Goal: Check status: Check status

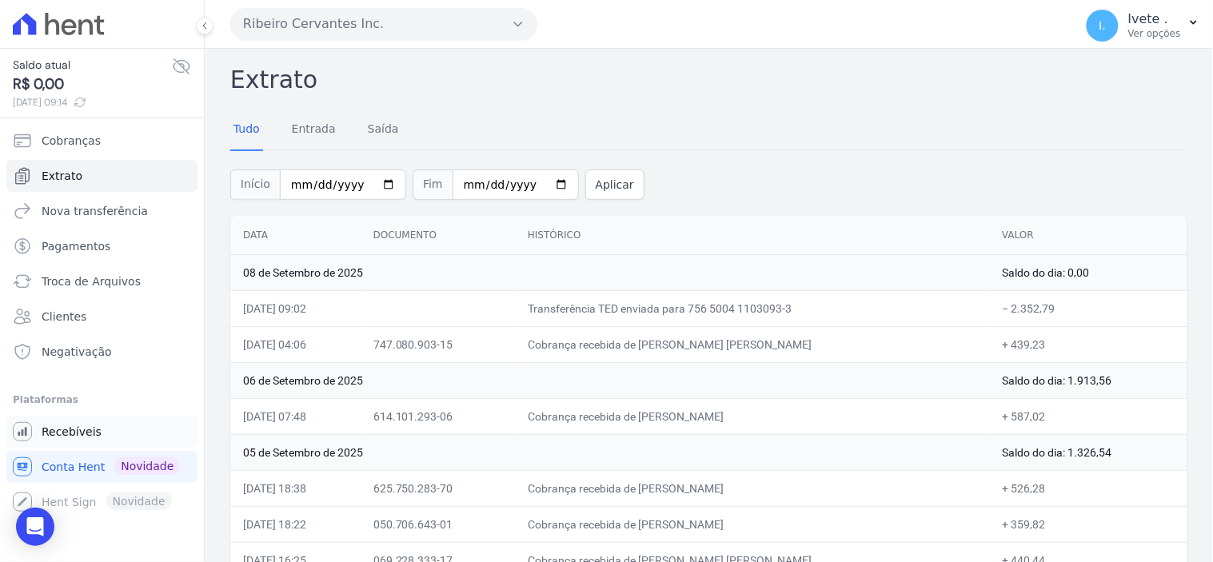
click at [70, 427] on span "Recebíveis" at bounding box center [72, 432] width 60 height 16
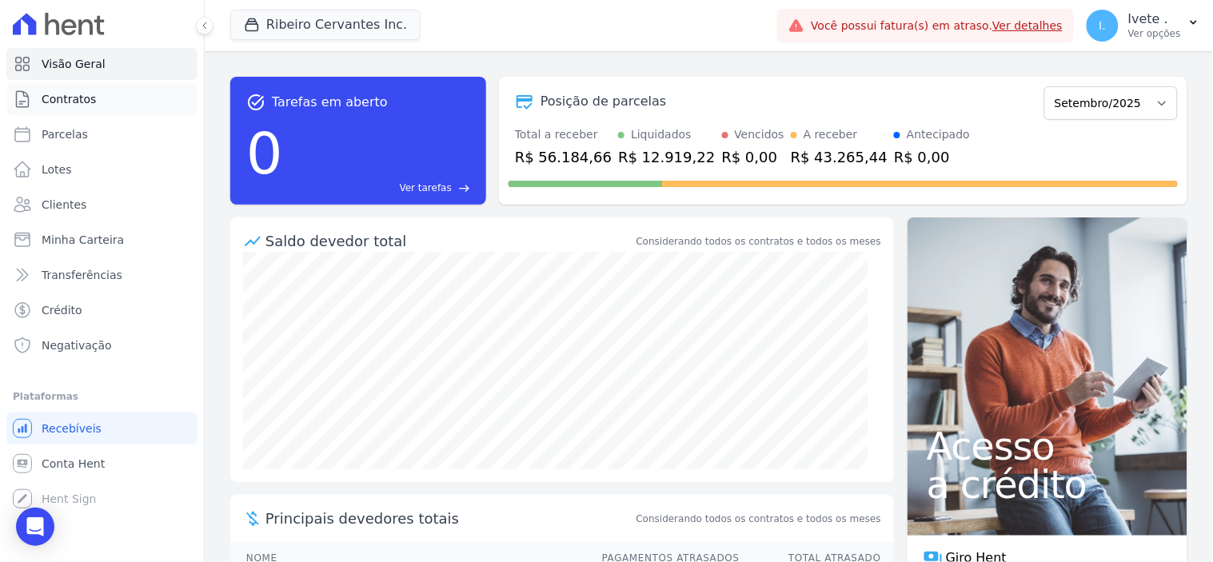
click at [85, 100] on span "Contratos" at bounding box center [69, 99] width 54 height 16
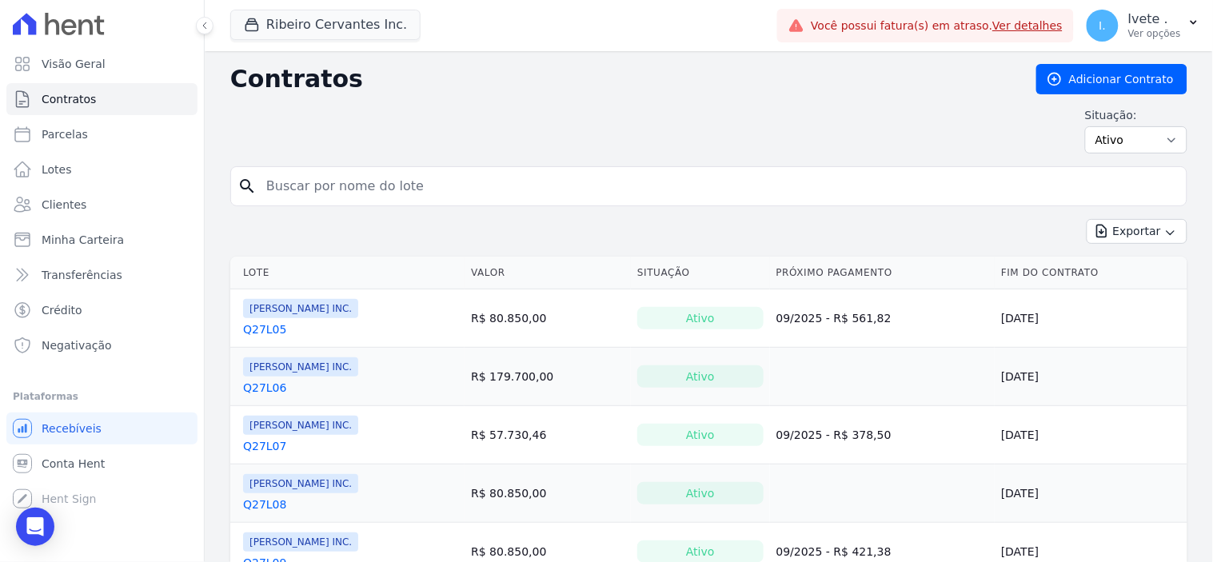
click at [301, 193] on input "search" at bounding box center [719, 186] width 924 height 32
click at [290, 192] on input "search" at bounding box center [719, 186] width 924 height 32
type input "Q28L12"
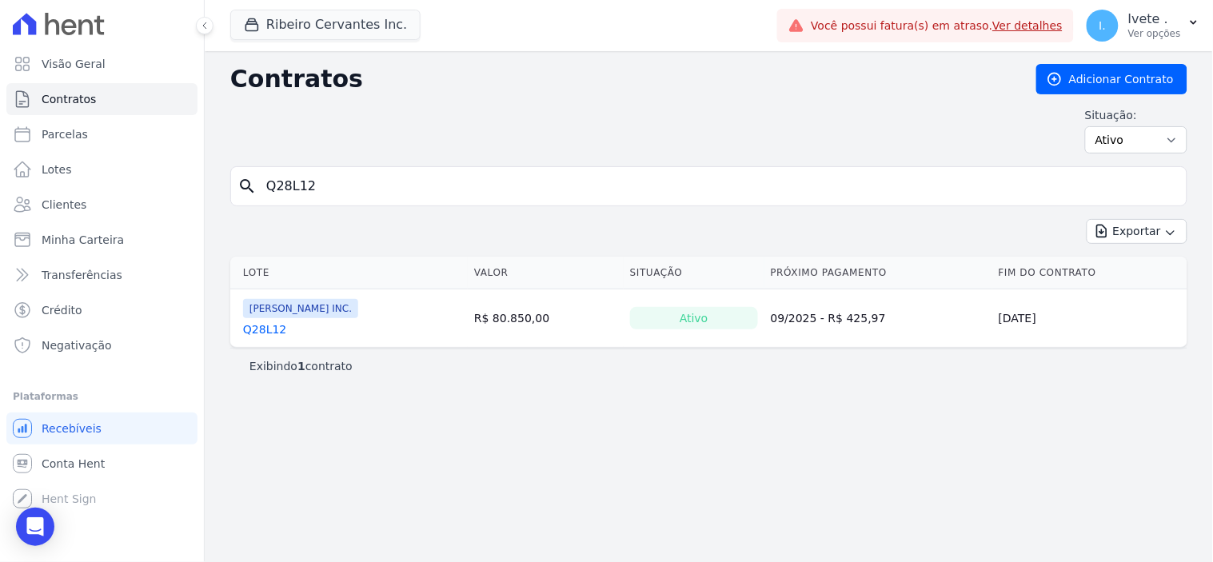
click at [269, 331] on link "Q28L12" at bounding box center [264, 330] width 43 height 16
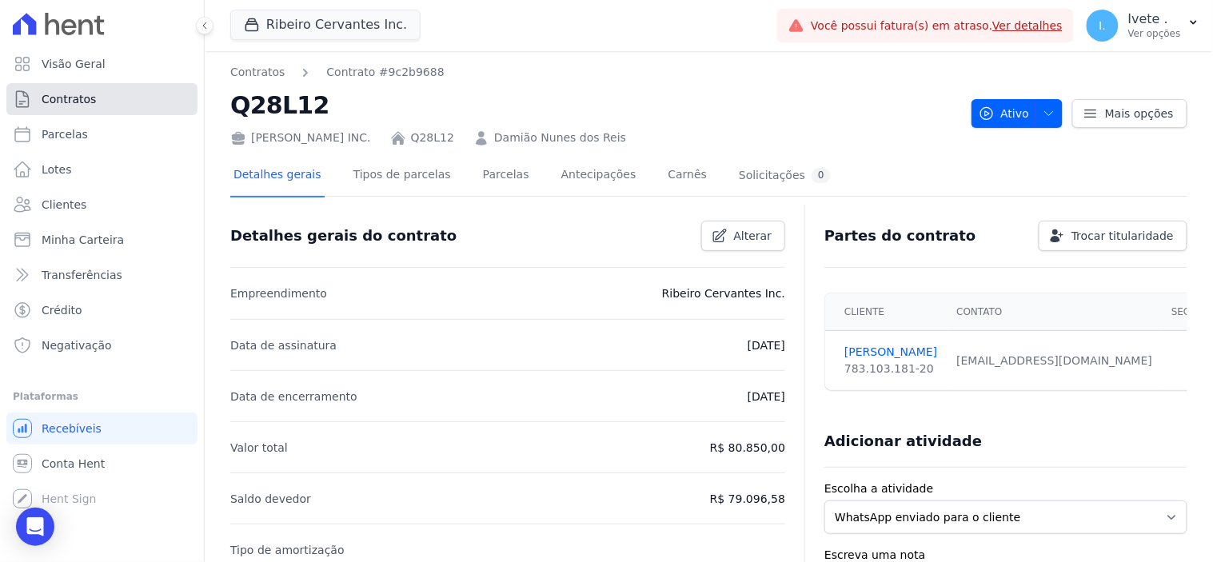
click at [110, 101] on link "Contratos" at bounding box center [101, 99] width 191 height 32
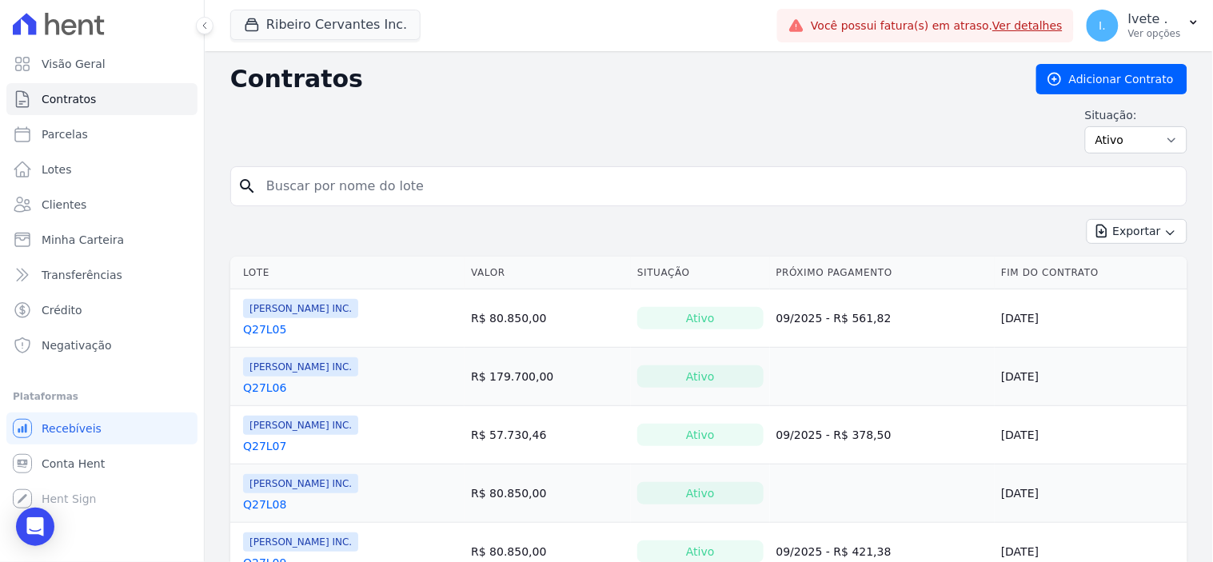
click at [306, 186] on input "search" at bounding box center [719, 186] width 924 height 32
type input "Q28L12"
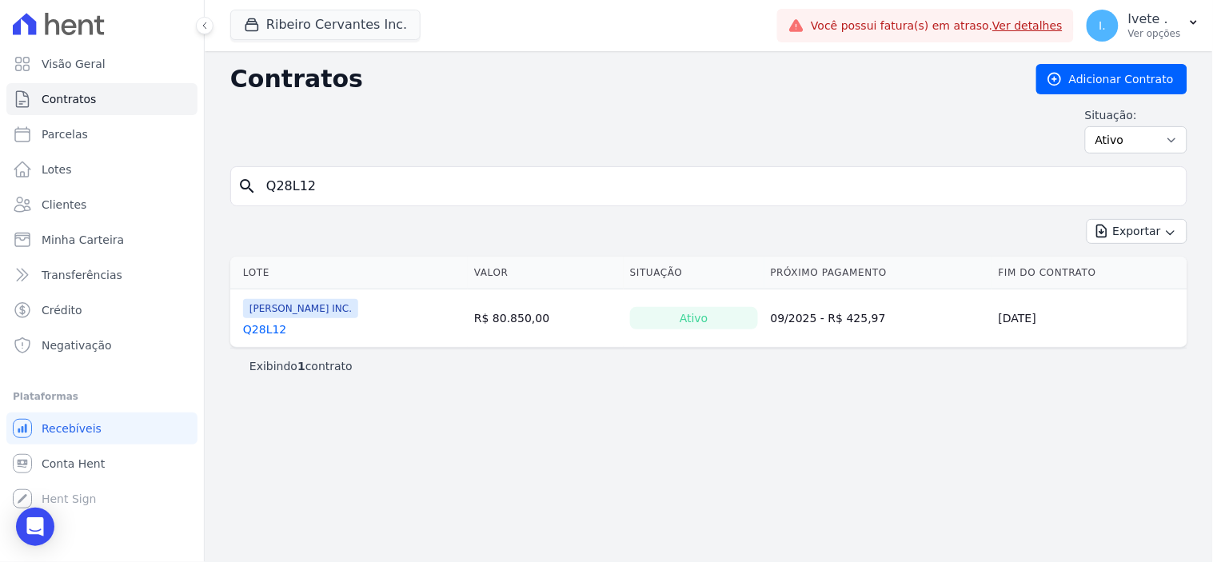
click at [265, 332] on link "Q28L12" at bounding box center [264, 330] width 43 height 16
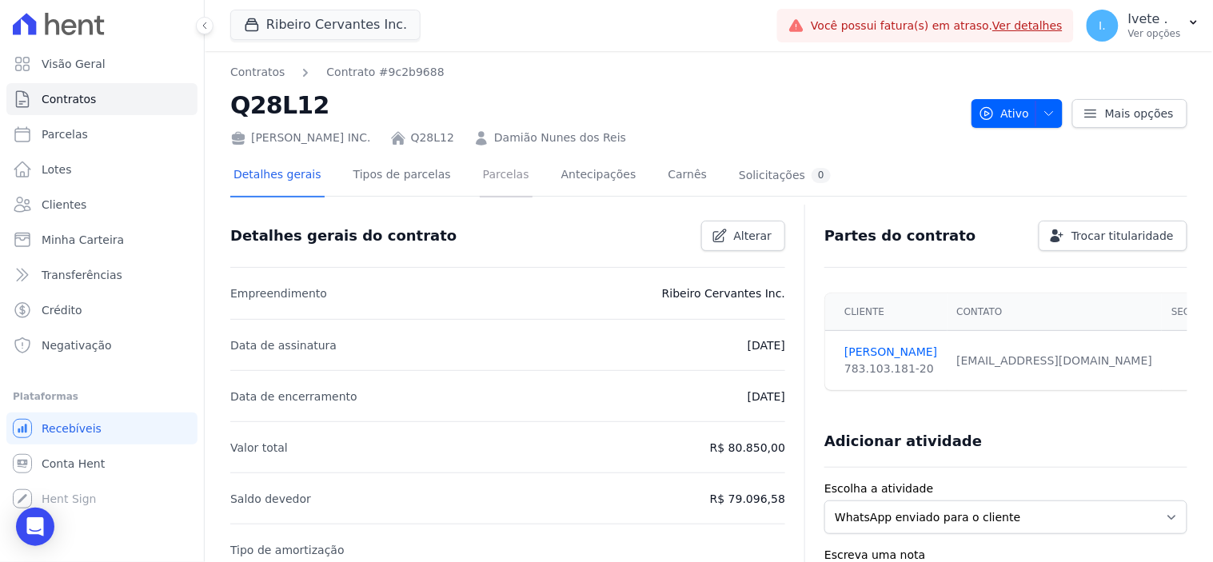
click at [485, 176] on link "Parcelas" at bounding box center [506, 176] width 53 height 42
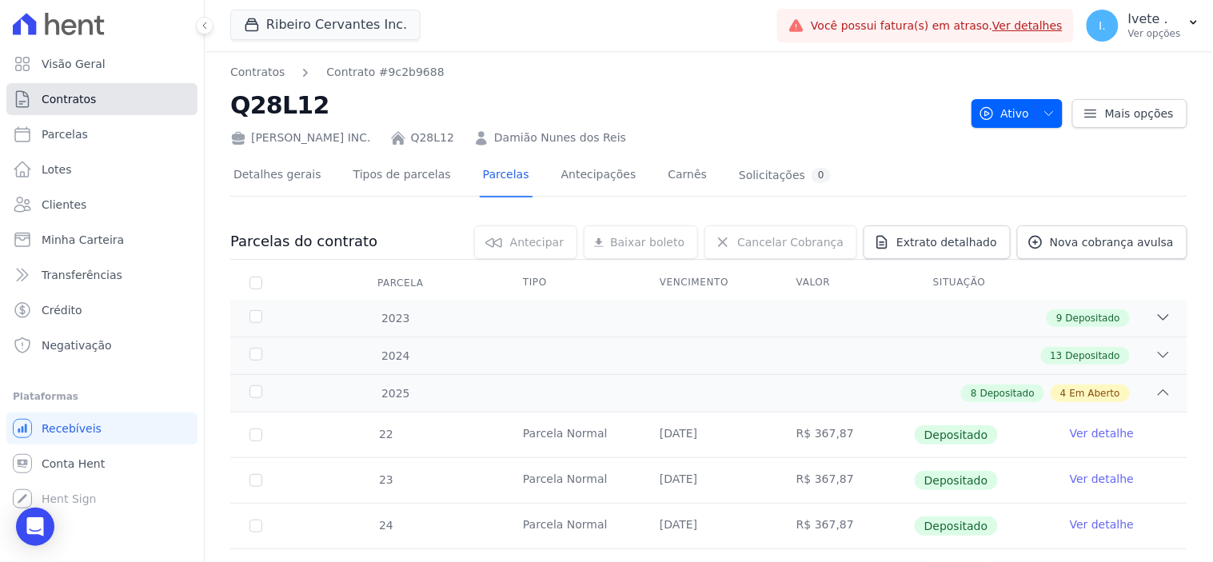
click at [82, 98] on span "Contratos" at bounding box center [69, 99] width 54 height 16
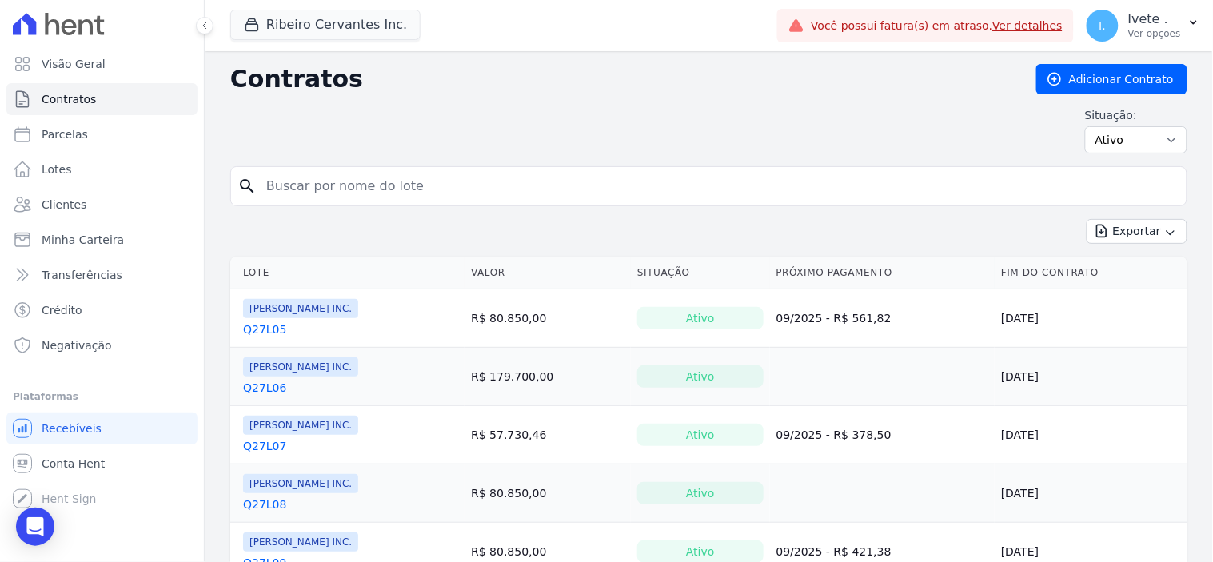
click at [315, 192] on input "search" at bounding box center [719, 186] width 924 height 32
type input "Q27L12"
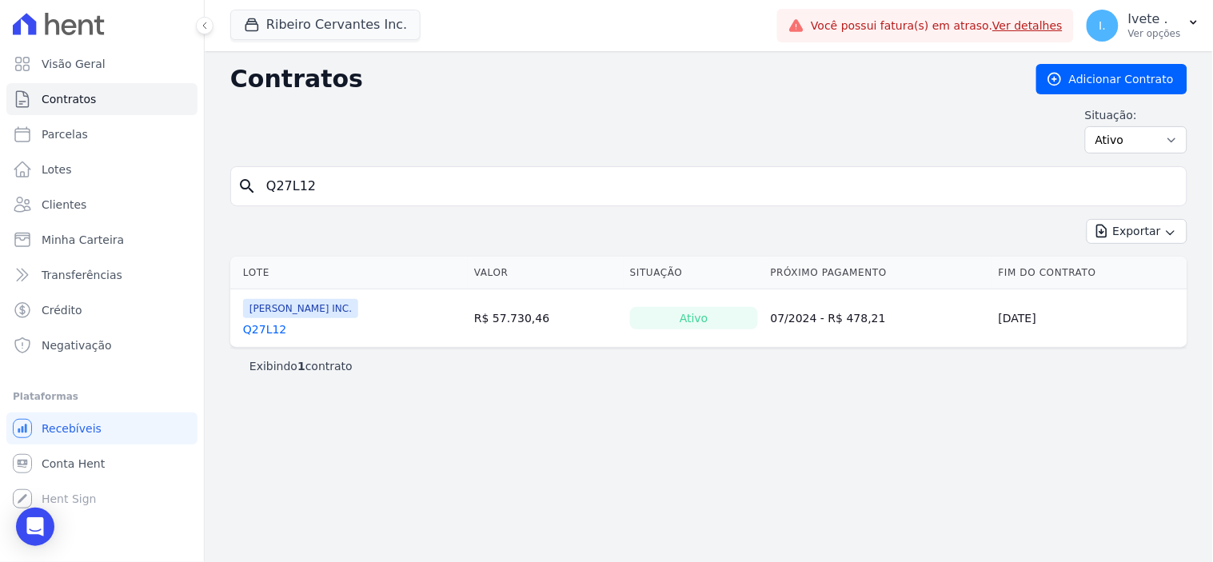
click at [260, 332] on link "Q27L12" at bounding box center [264, 330] width 43 height 16
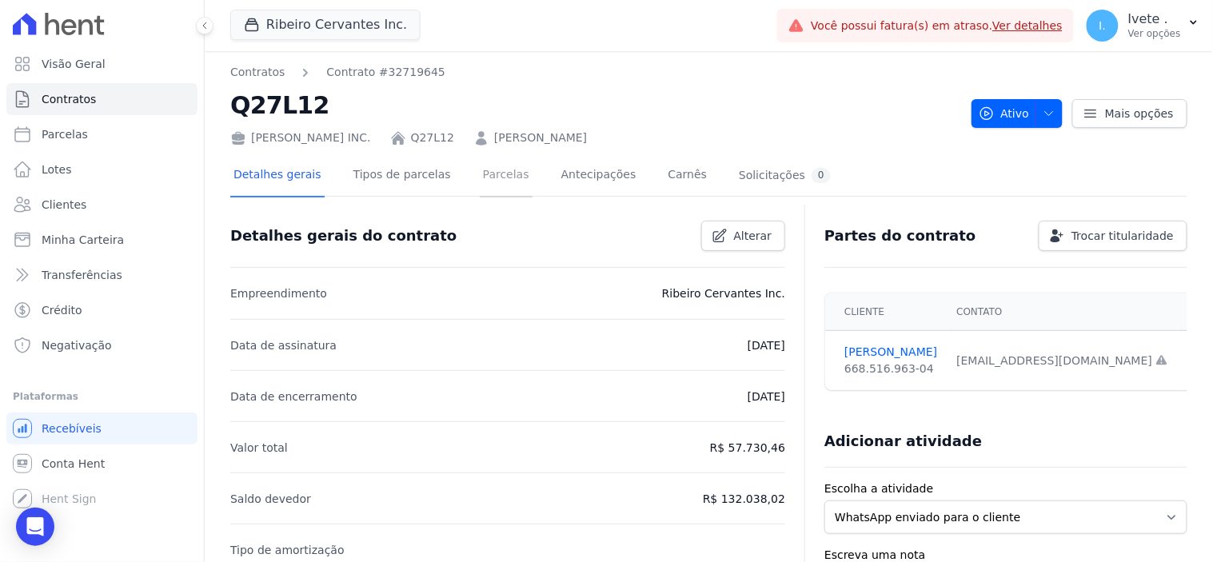
click at [488, 174] on link "Parcelas" at bounding box center [506, 176] width 53 height 42
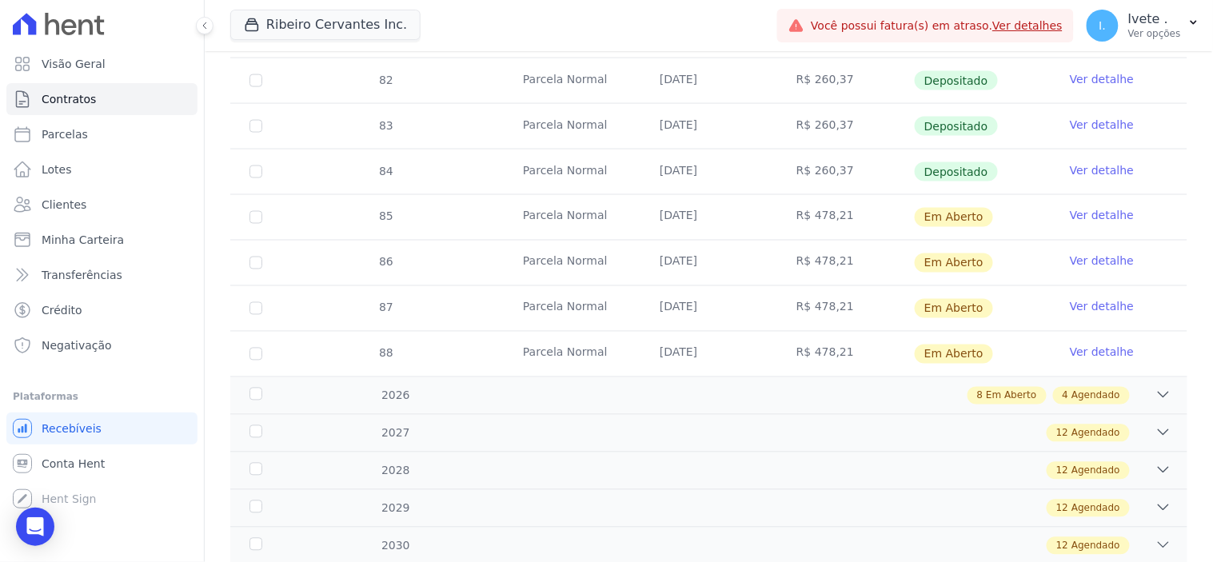
scroll to position [621, 0]
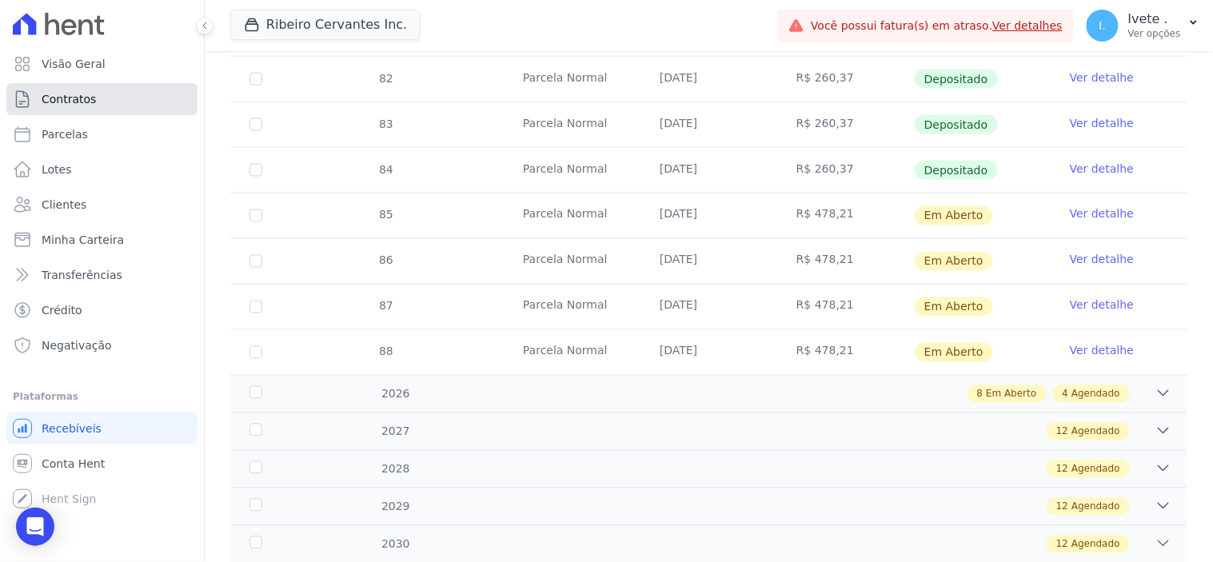
click at [78, 98] on span "Contratos" at bounding box center [69, 99] width 54 height 16
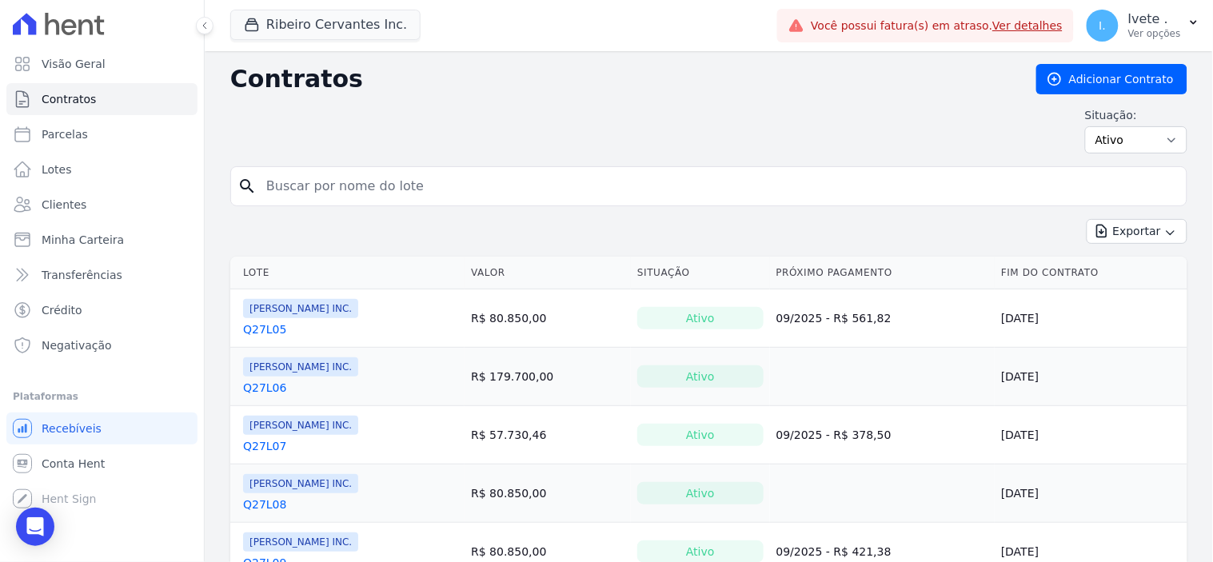
click at [338, 194] on input "search" at bounding box center [719, 186] width 924 height 32
type input "Q25L12"
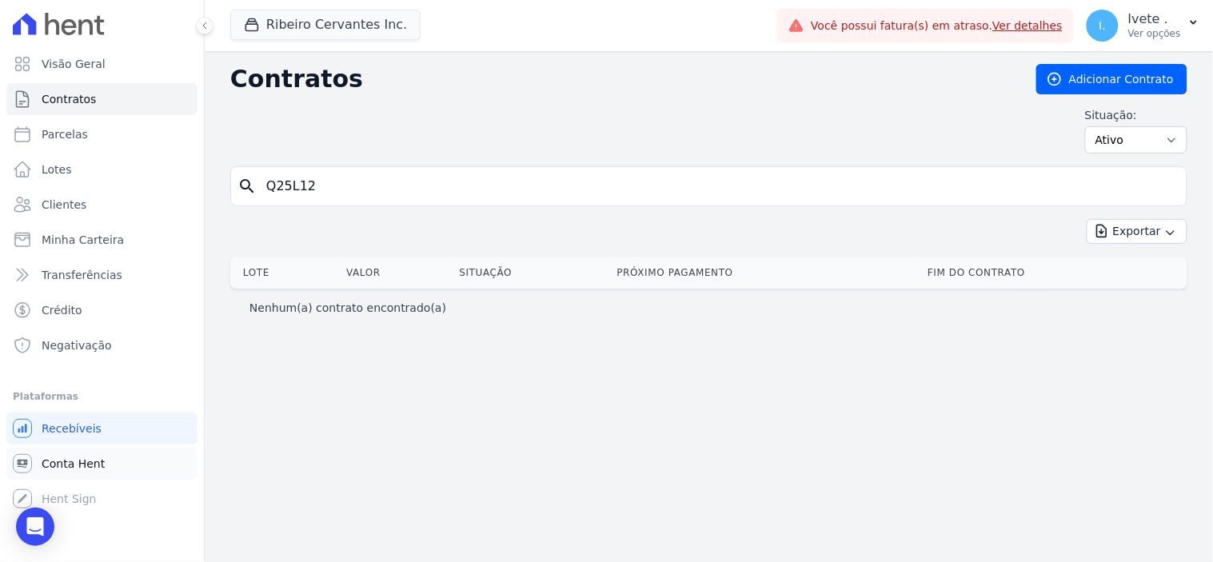
click at [59, 461] on span "Conta Hent" at bounding box center [73, 464] width 63 height 16
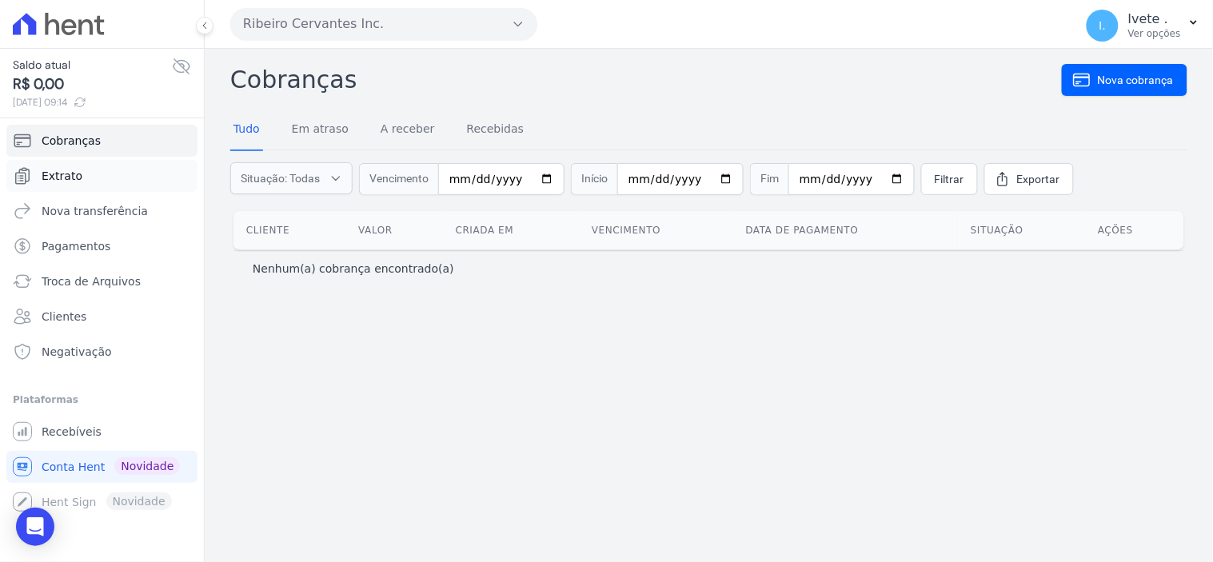
click at [62, 177] on span "Extrato" at bounding box center [62, 176] width 41 height 16
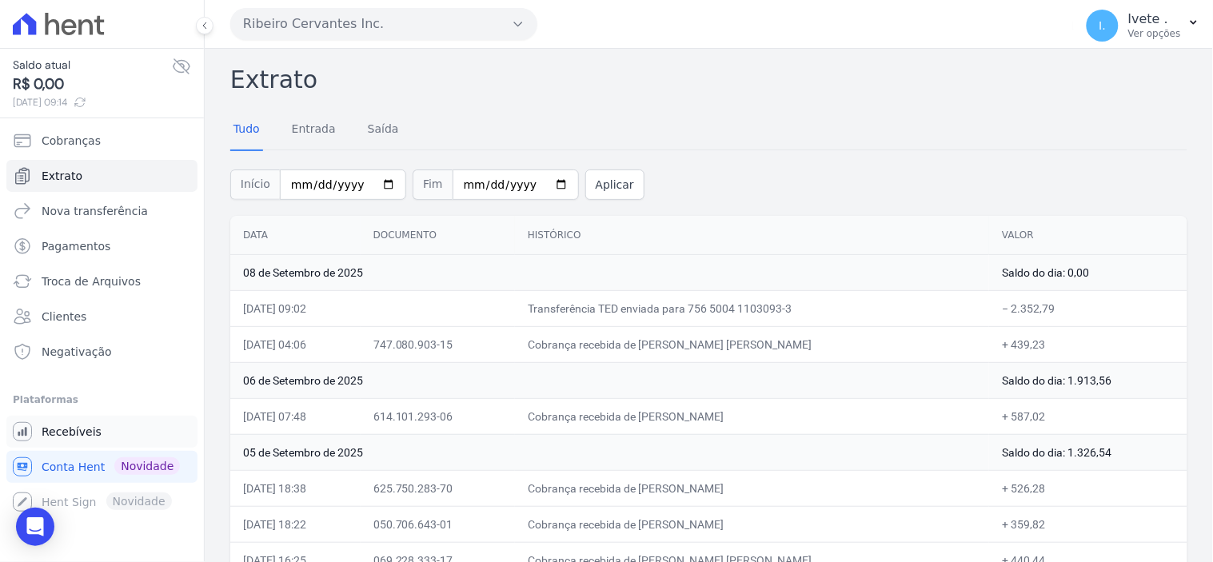
click at [85, 428] on span "Recebíveis" at bounding box center [72, 432] width 60 height 16
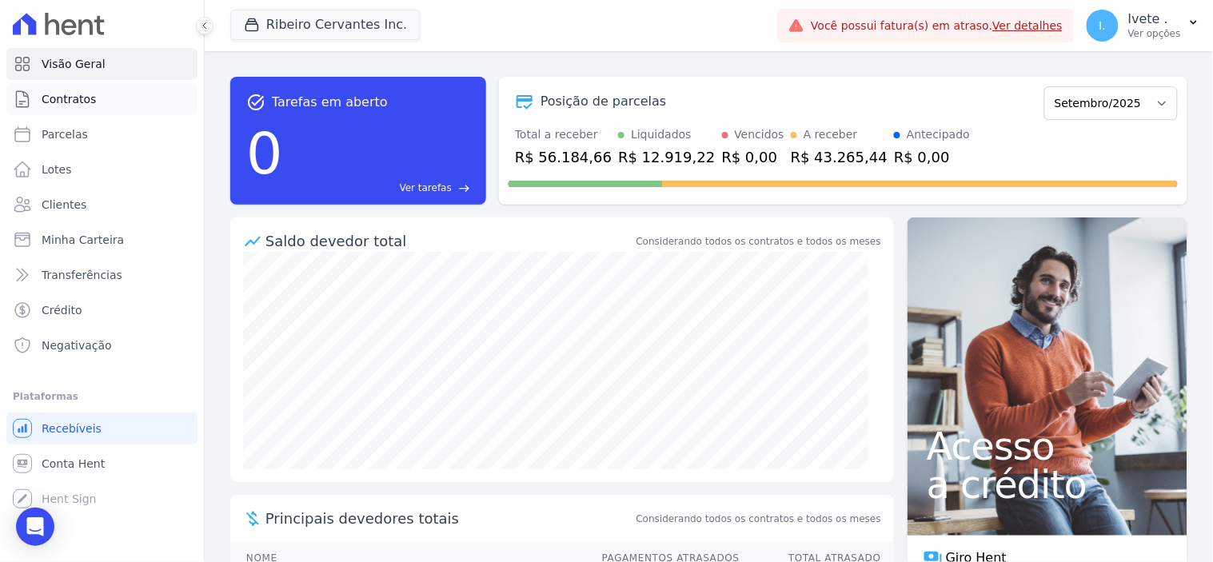
click at [75, 96] on span "Contratos" at bounding box center [69, 99] width 54 height 16
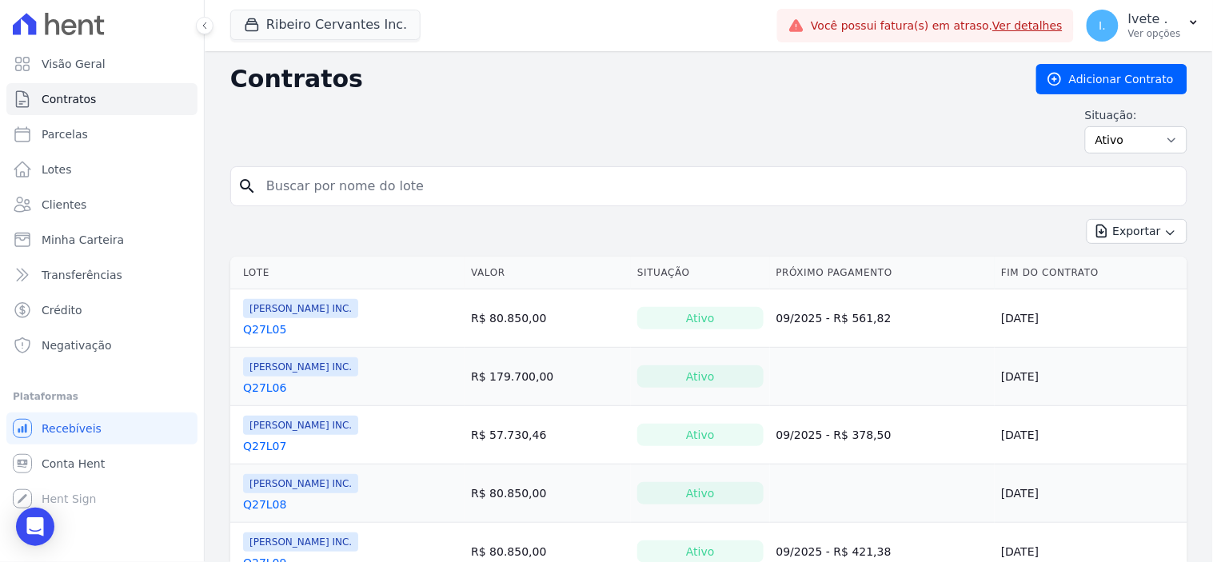
click at [290, 186] on input "search" at bounding box center [719, 186] width 924 height 32
type input "Q27L12"
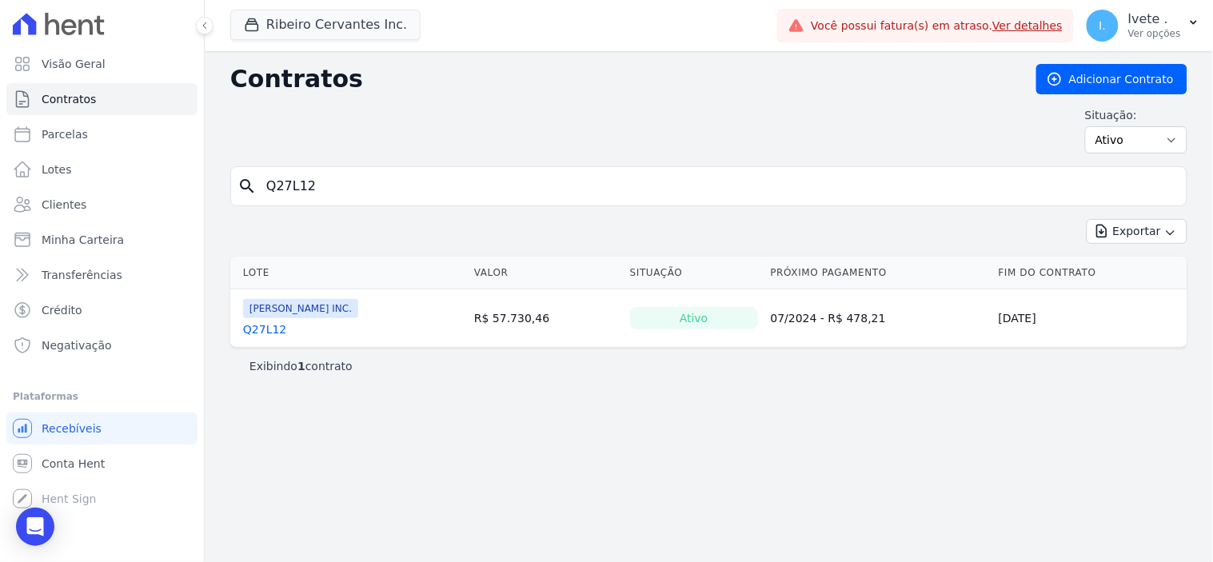
click at [258, 328] on link "Q27L12" at bounding box center [264, 330] width 43 height 16
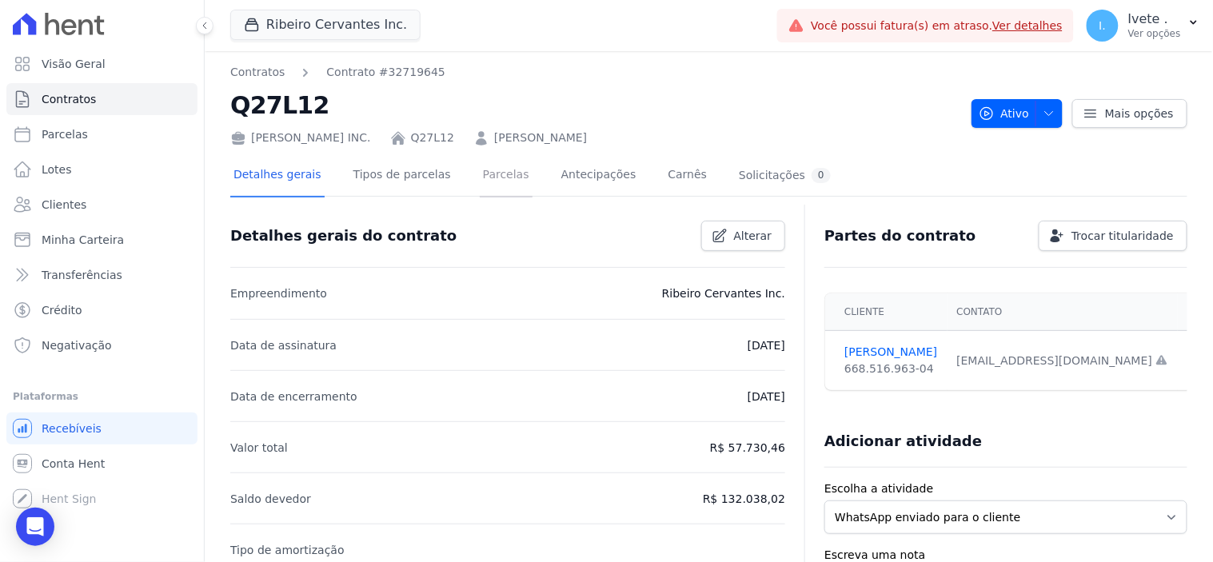
click at [480, 174] on link "Parcelas" at bounding box center [506, 176] width 53 height 42
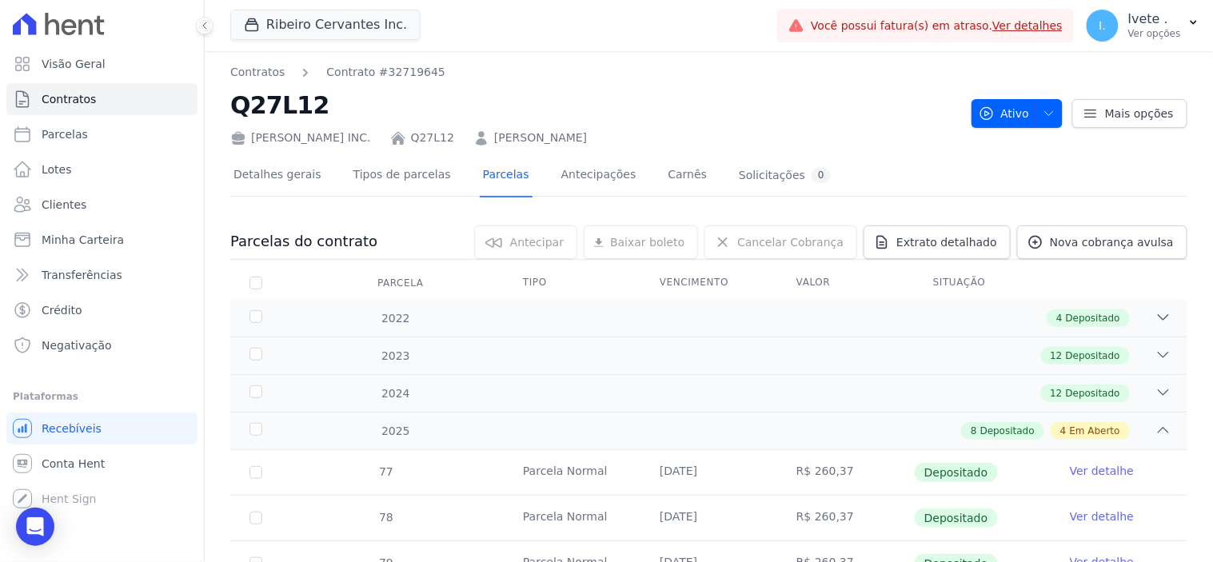
click at [1085, 356] on span "Depositado" at bounding box center [1093, 356] width 54 height 14
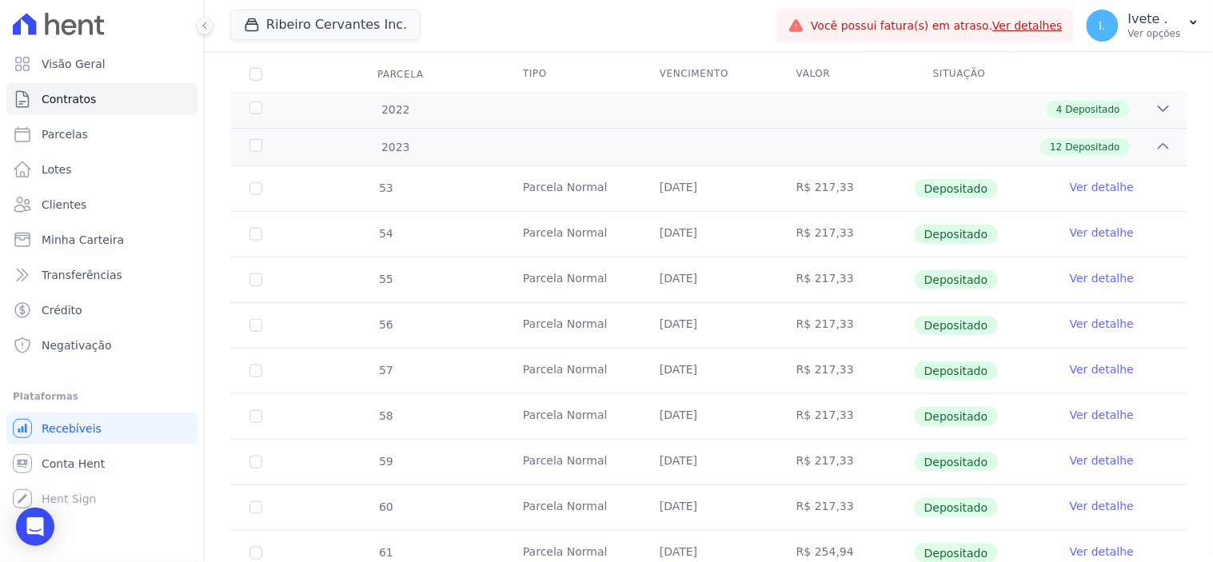
scroll to position [178, 0]
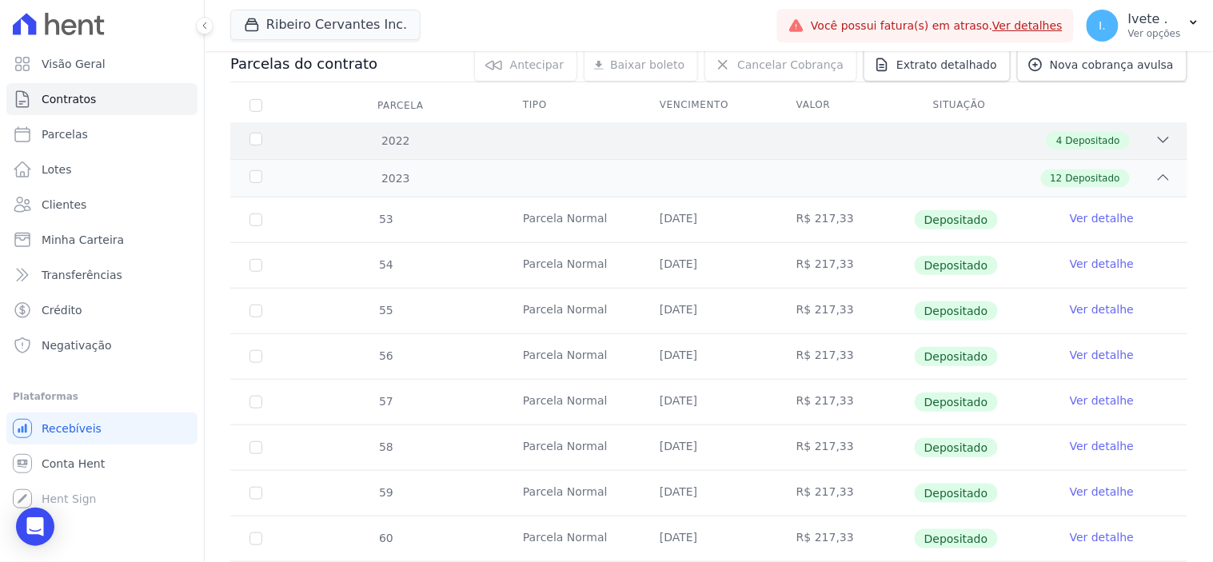
click at [1159, 142] on icon at bounding box center [1164, 140] width 10 height 5
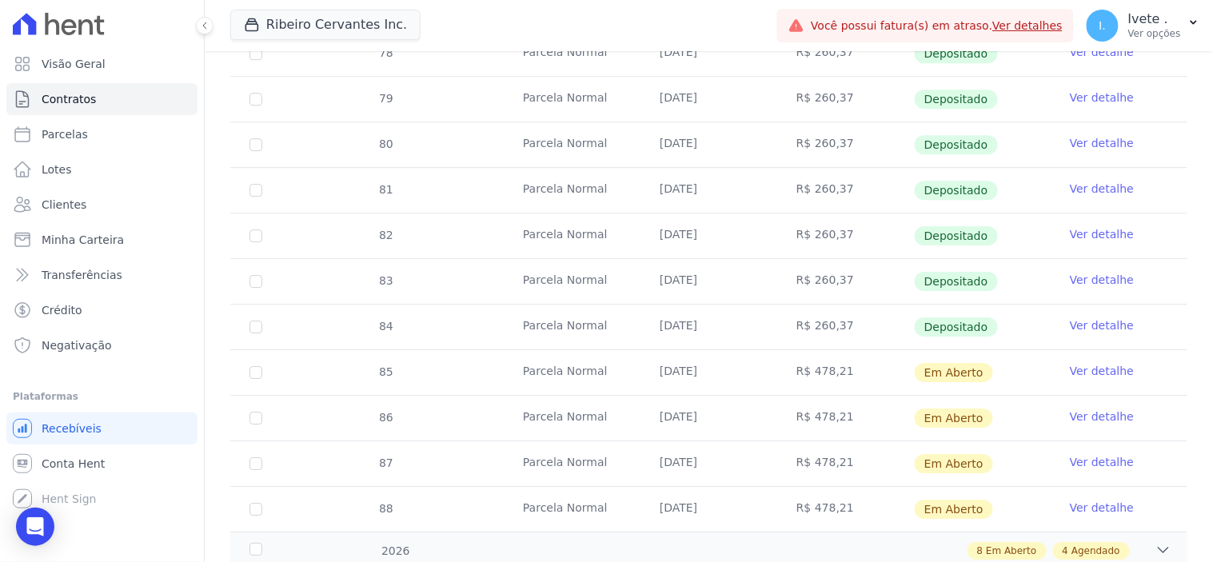
scroll to position [1244, 0]
